Goal: Task Accomplishment & Management: Manage account settings

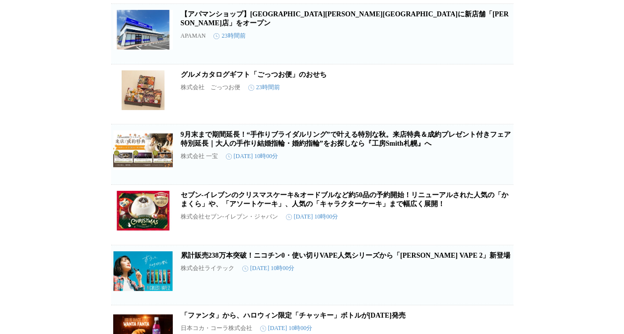
scroll to position [1893, 0]
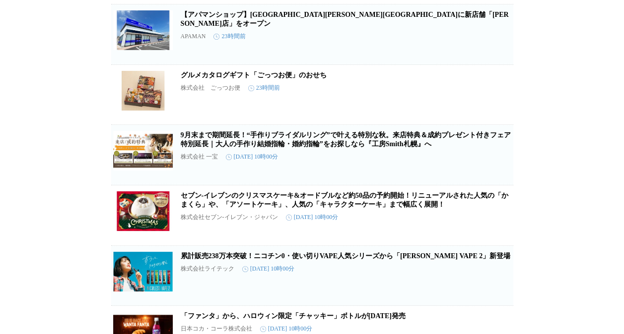
click at [304, 79] on link "グルメカタログギフト「ごっつお便」のおせち" at bounding box center [254, 74] width 146 height 7
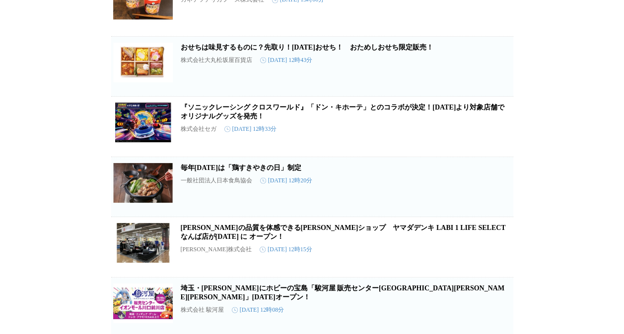
scroll to position [4638, 0]
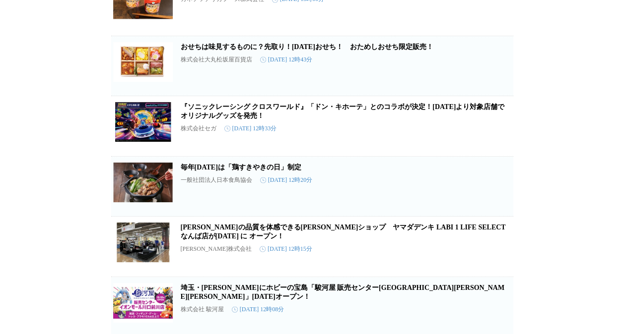
click at [193, 50] on link "おせちは味見するものに？先取り！[DATE]おせち！　おためしおせち限定販売！" at bounding box center [307, 46] width 253 height 7
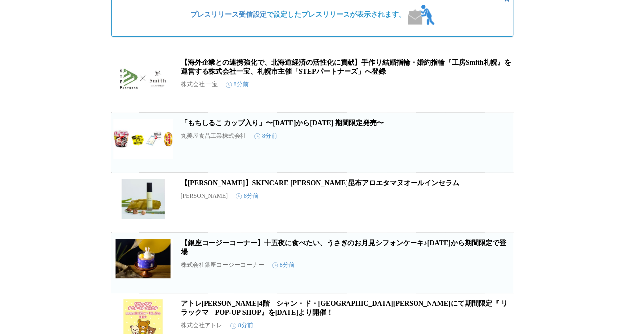
scroll to position [0, 0]
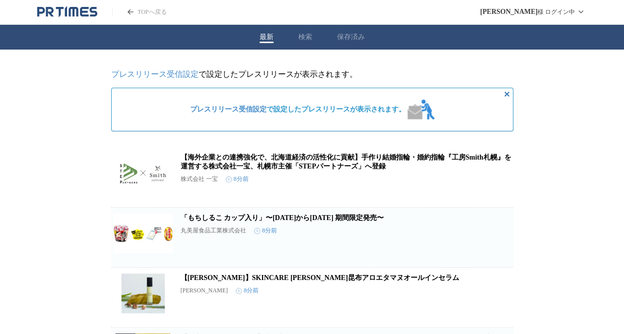
click at [192, 165] on link "【海外企業との連携強化で、北海道経済の活性化に貢献】手作り結婚指輪・婚約指輪『工房Smith札幌』を運営する株式会社一宝、札幌市主催「STEPパートナーズ」へ…" at bounding box center [346, 162] width 331 height 16
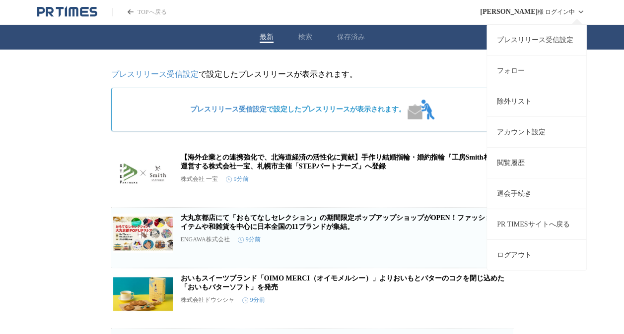
click at [543, 42] on link "プレスリリース受信設定" at bounding box center [536, 39] width 99 height 31
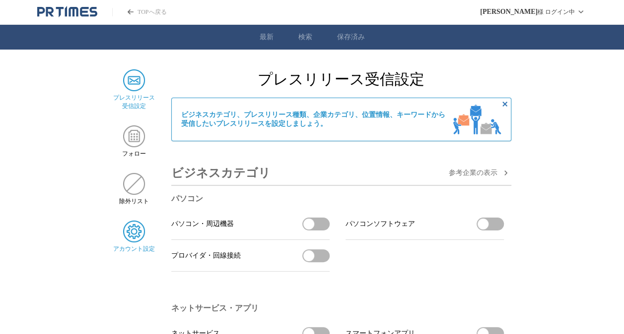
click at [137, 243] on img at bounding box center [134, 232] width 22 height 22
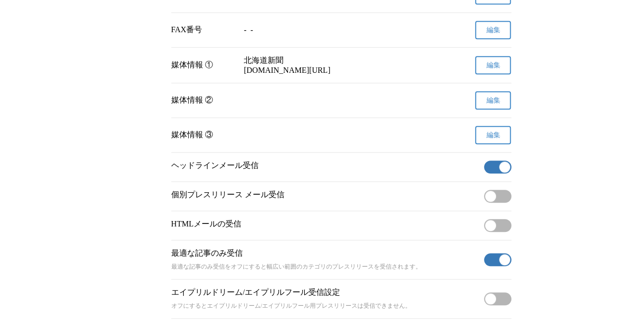
scroll to position [360, 0]
click at [497, 173] on button "有効" at bounding box center [497, 166] width 27 height 13
click at [500, 202] on button "無効" at bounding box center [497, 196] width 27 height 13
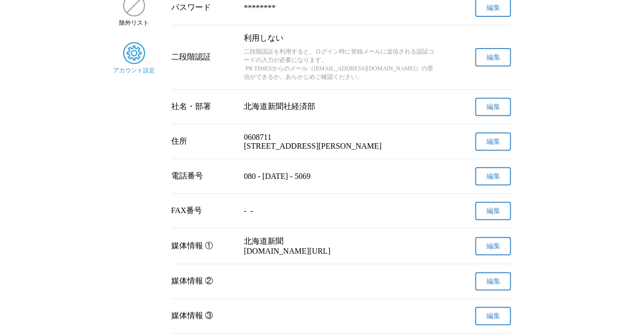
scroll to position [0, 0]
